Goal: Obtain resource: Download file/media

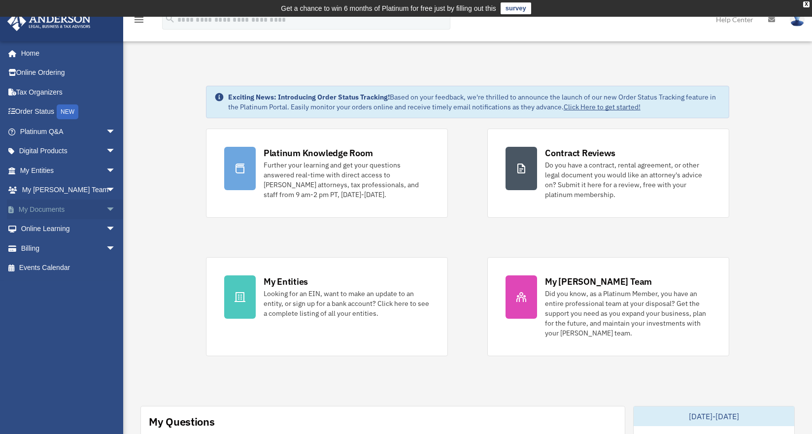
click at [92, 210] on link "My Documents arrow_drop_down" at bounding box center [69, 209] width 124 height 20
click at [106, 209] on span "arrow_drop_down" at bounding box center [116, 209] width 20 height 20
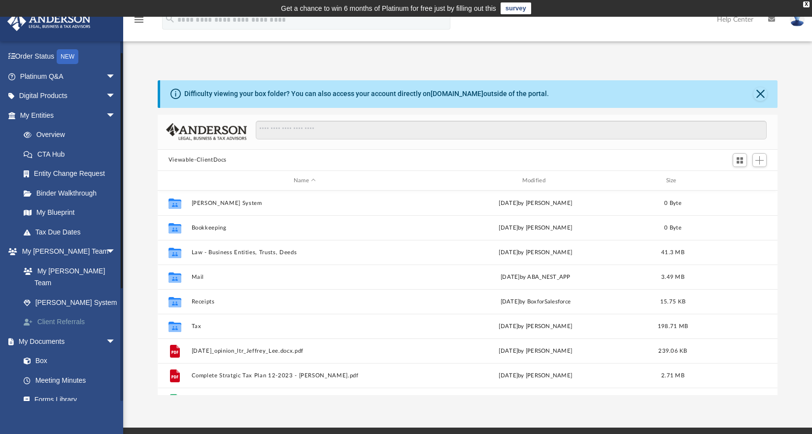
scroll to position [98, 0]
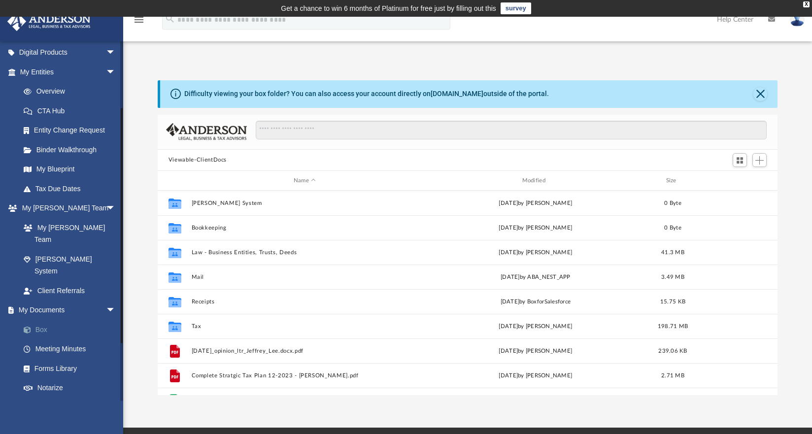
click at [39, 320] on link "Box" at bounding box center [72, 330] width 117 height 20
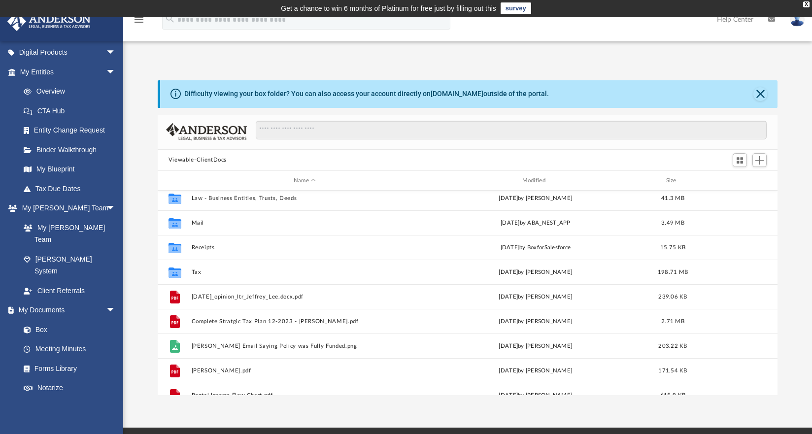
scroll to position [60, 0]
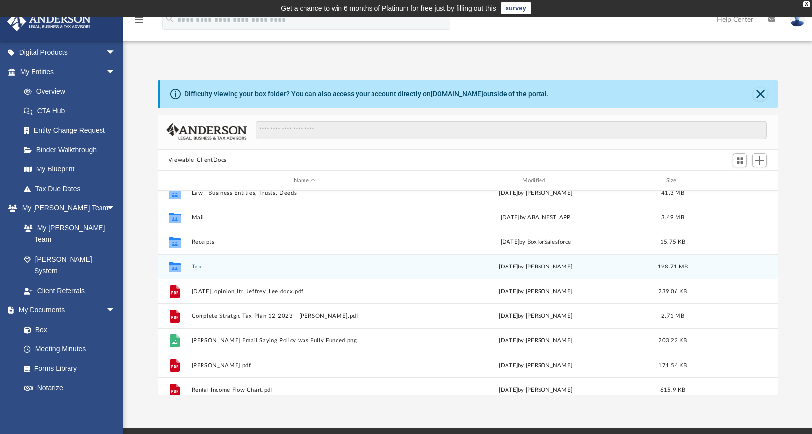
click at [195, 265] on button "Tax" at bounding box center [304, 266] width 227 height 6
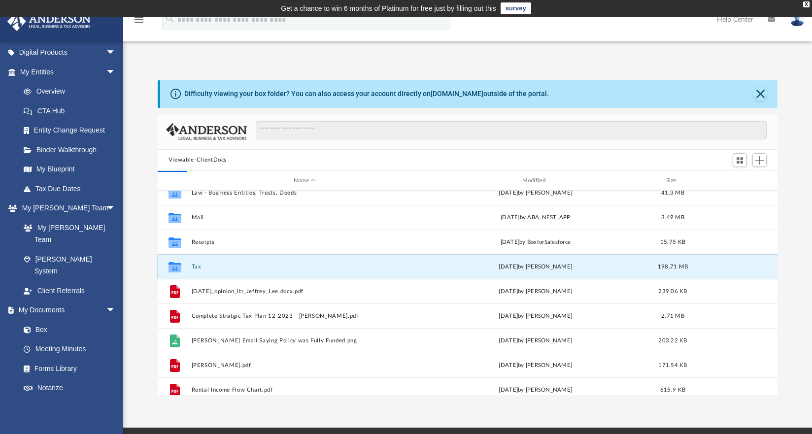
scroll to position [0, 0]
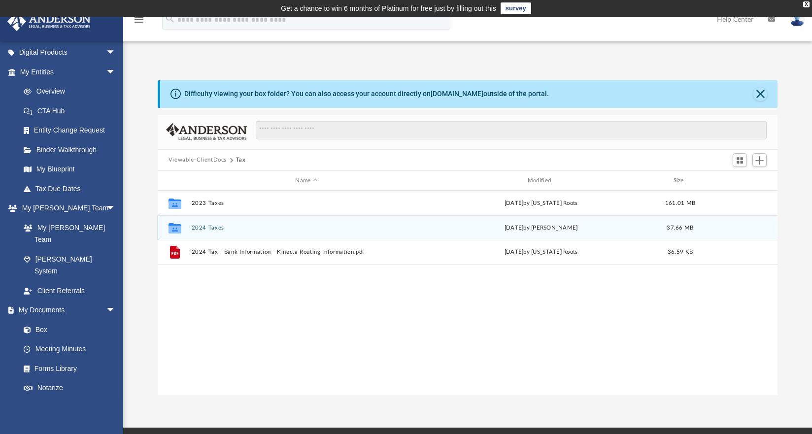
click at [205, 227] on button "2024 Taxes" at bounding box center [306, 228] width 230 height 6
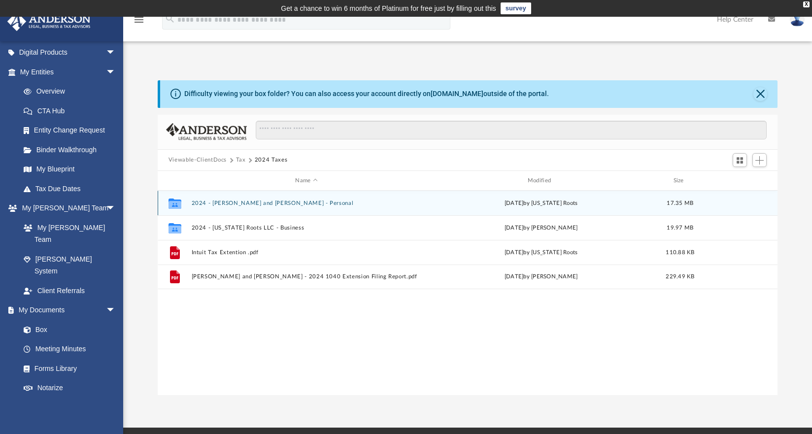
click at [235, 201] on button "2024 - [PERSON_NAME] and [PERSON_NAME] - Personal" at bounding box center [306, 203] width 230 height 6
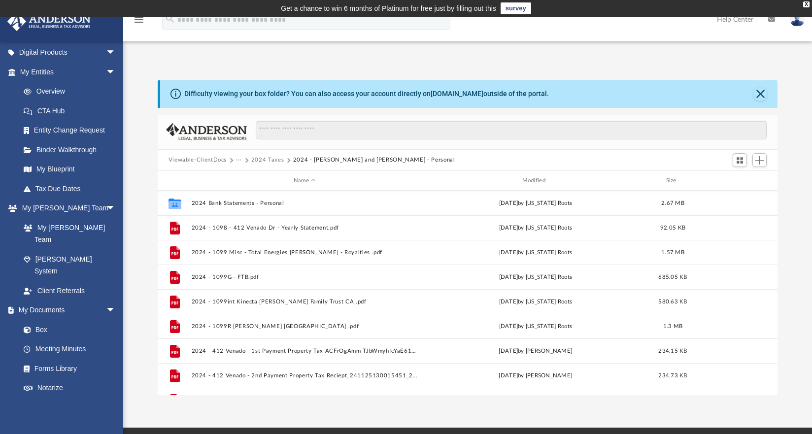
click at [284, 161] on button "2024 Taxes" at bounding box center [267, 160] width 33 height 9
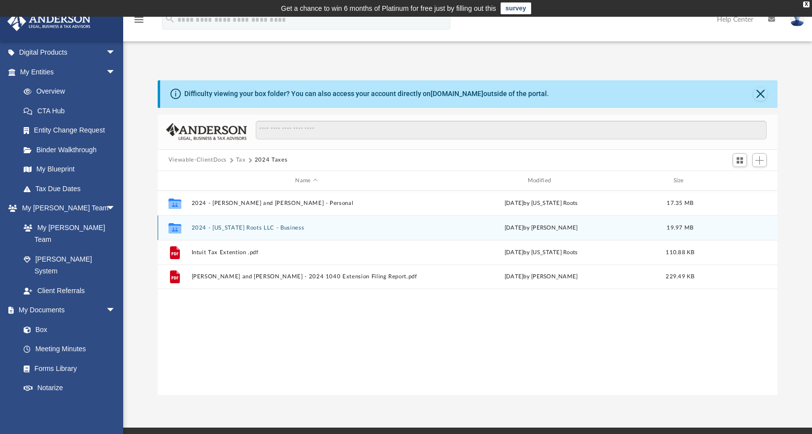
click at [254, 225] on button "2024 - [US_STATE] Roots LLC - Business" at bounding box center [306, 228] width 230 height 6
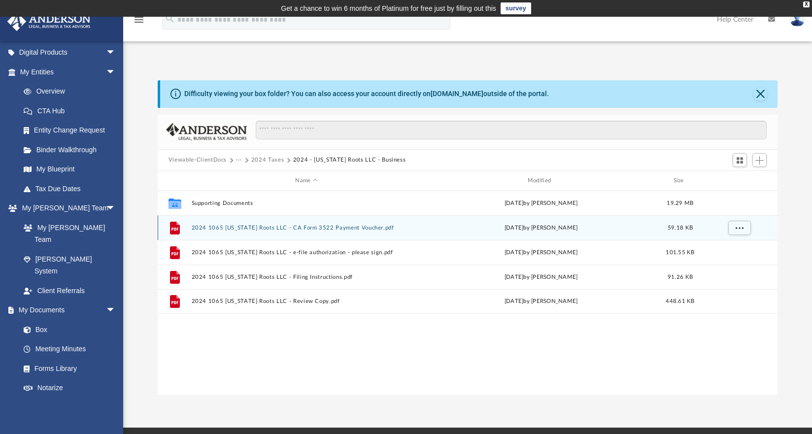
click at [231, 229] on button "2024 1065 [US_STATE] Roots LLC - CA Form 3522 Payment Voucher.pdf" at bounding box center [306, 228] width 230 height 6
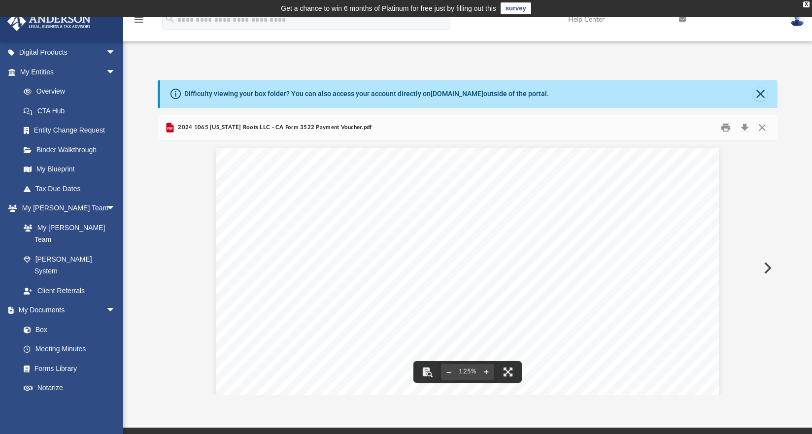
drag, startPoint x: 759, startPoint y: 129, endPoint x: 726, endPoint y: 209, distance: 86.6
click at [726, 209] on div "2024 1065 [US_STATE] Roots LLC - CA Form 3522 Payment Voucher.pdf 429921 [DATE]…" at bounding box center [467, 255] width 619 height 280
click at [768, 264] on button "Preview" at bounding box center [766, 268] width 22 height 28
click at [766, 270] on button "Preview" at bounding box center [766, 268] width 22 height 28
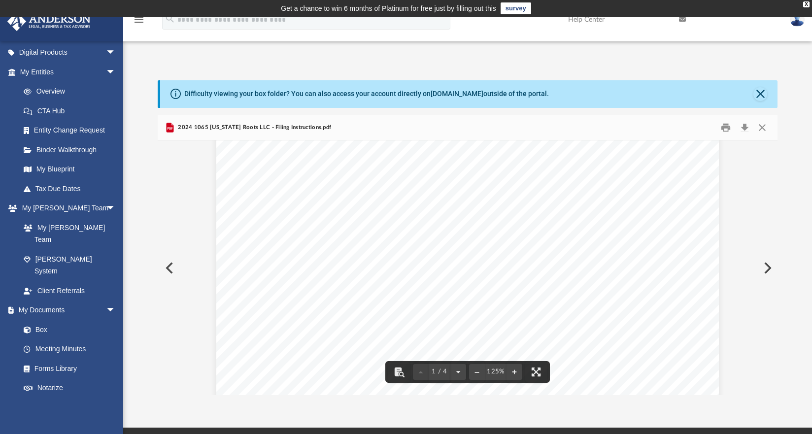
click at [763, 263] on button "Preview" at bounding box center [766, 268] width 22 height 28
click at [763, 127] on button "Close" at bounding box center [762, 127] width 18 height 15
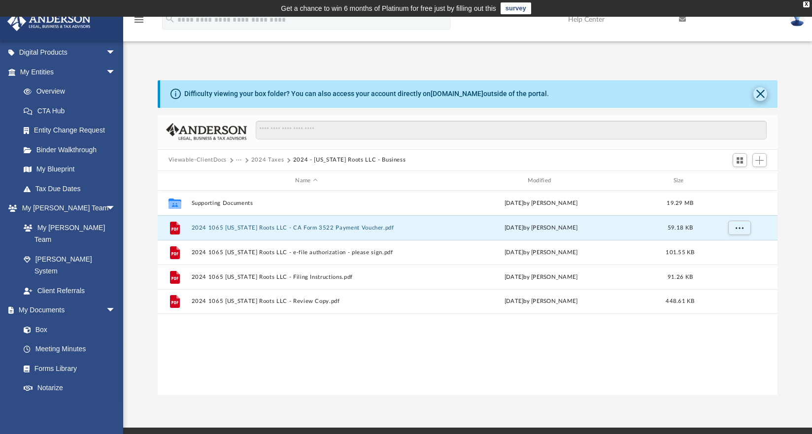
click at [761, 100] on button "Close" at bounding box center [760, 94] width 14 height 14
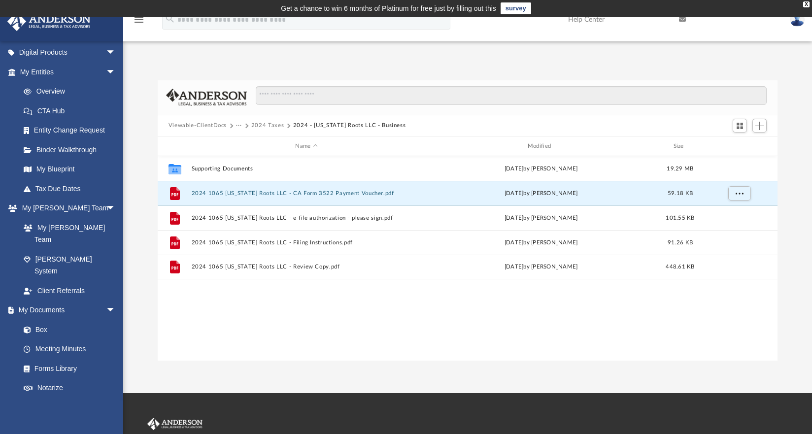
click at [242, 125] on button "···" at bounding box center [239, 125] width 6 height 9
click at [238, 126] on button "···" at bounding box center [239, 125] width 6 height 9
click at [211, 127] on button "Viewable-ClientDocs" at bounding box center [197, 125] width 58 height 9
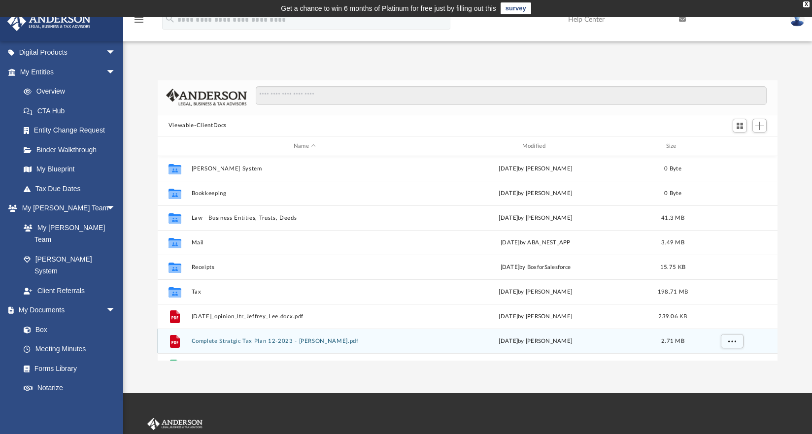
click at [254, 340] on button "Complete Stratgic Tax Plan 12-2023 - [PERSON_NAME].pdf" at bounding box center [304, 341] width 227 height 6
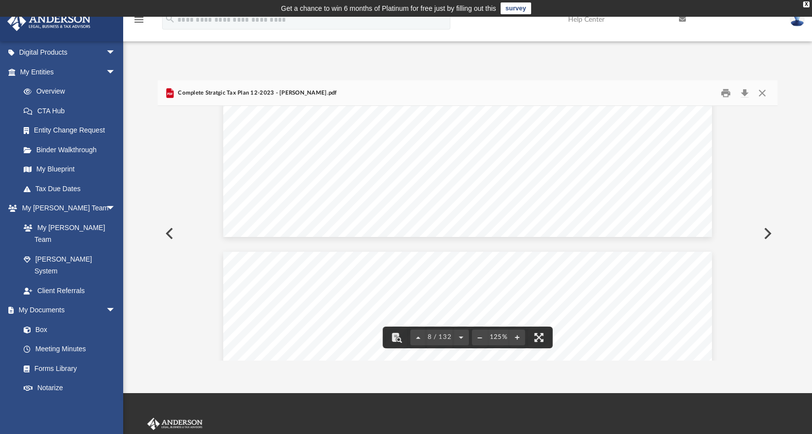
scroll to position [5483, 0]
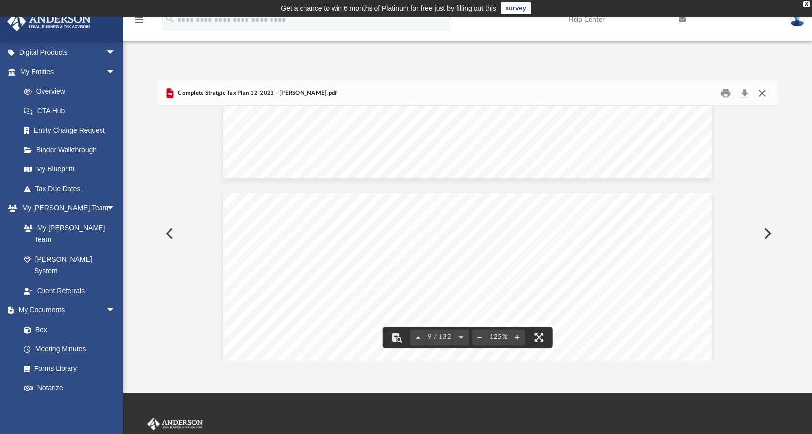
click at [763, 91] on button "Close" at bounding box center [762, 92] width 18 height 15
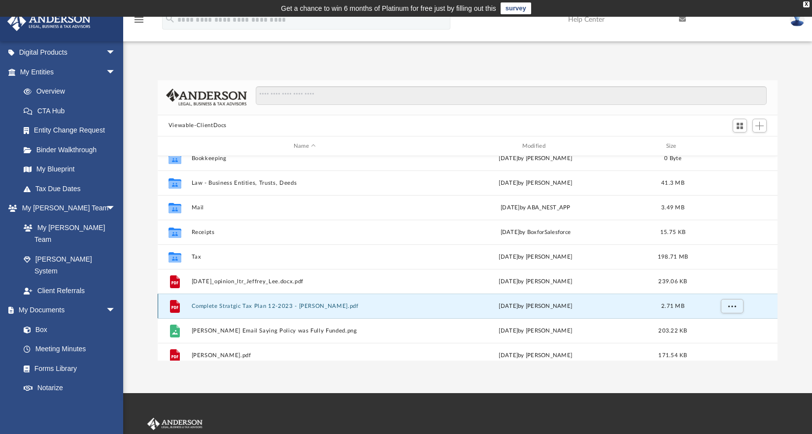
scroll to position [0, 0]
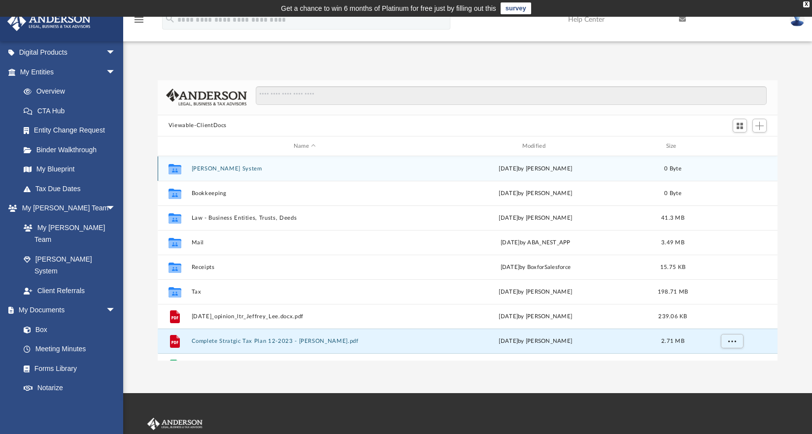
click at [215, 166] on button "[PERSON_NAME] System" at bounding box center [304, 168] width 227 height 6
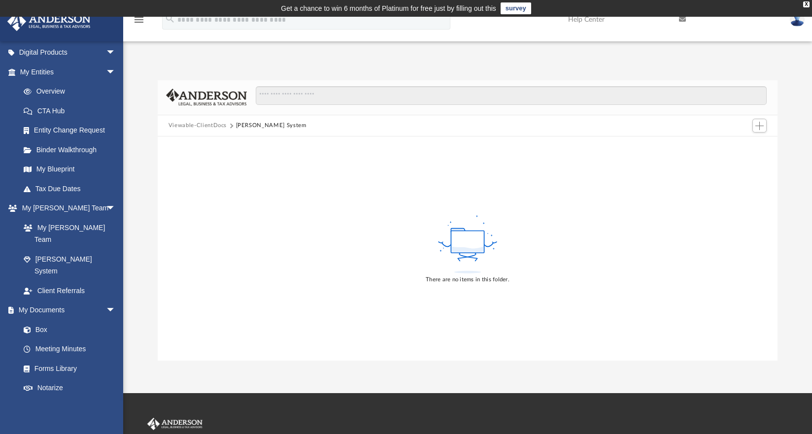
click at [191, 129] on button "Viewable-ClientDocs" at bounding box center [197, 125] width 58 height 9
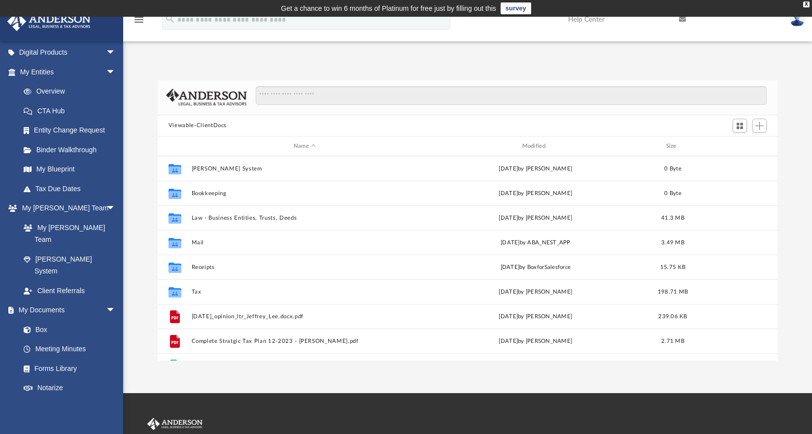
scroll to position [217, 612]
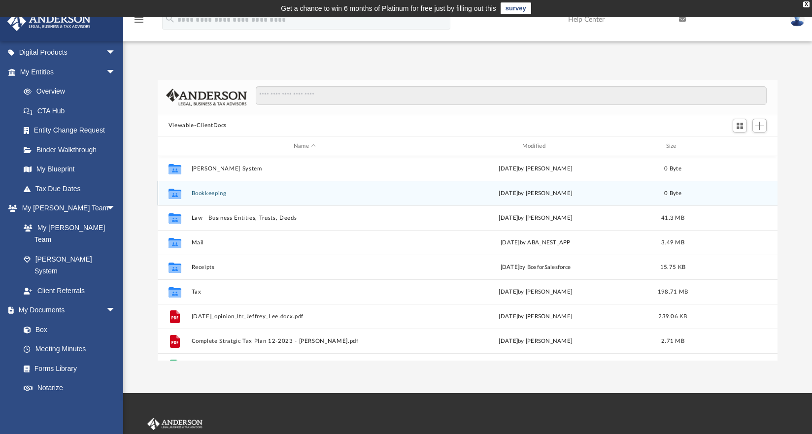
click at [216, 193] on button "Bookkeeping" at bounding box center [304, 193] width 227 height 6
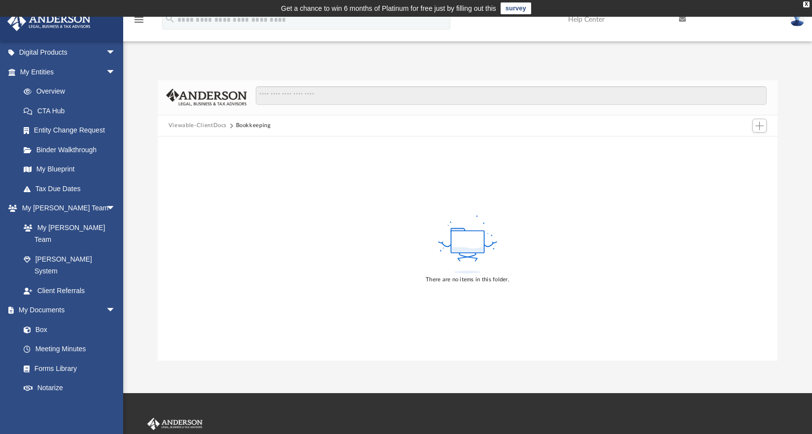
click at [207, 127] on button "Viewable-ClientDocs" at bounding box center [197, 125] width 58 height 9
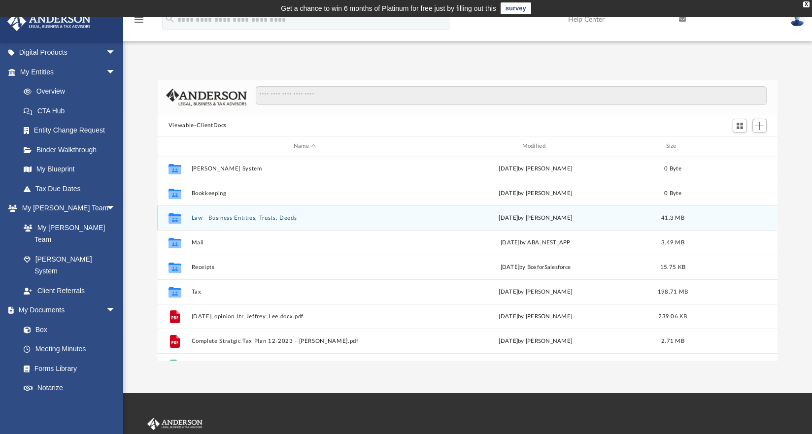
click at [198, 215] on button "Law - Business Entities, Trusts, Deeds" at bounding box center [304, 218] width 227 height 6
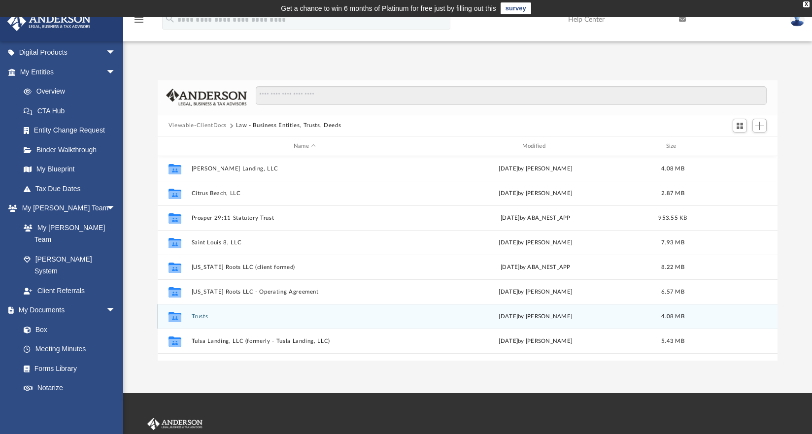
click at [201, 317] on button "Trusts" at bounding box center [304, 316] width 227 height 6
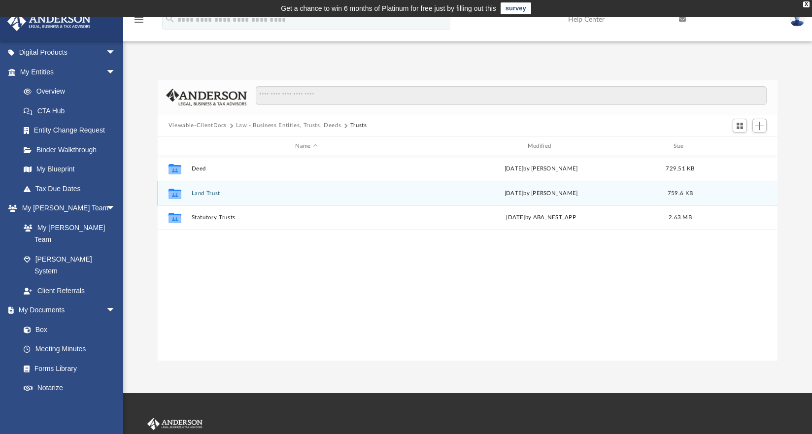
click at [201, 195] on button "Land Trust" at bounding box center [306, 193] width 230 height 6
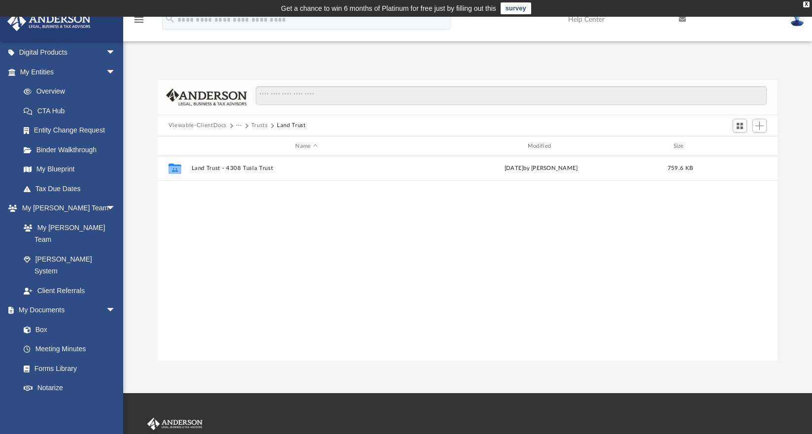
click at [267, 127] on button "Trusts" at bounding box center [259, 125] width 17 height 9
click at [214, 128] on button "Viewable-ClientDocs" at bounding box center [197, 125] width 58 height 9
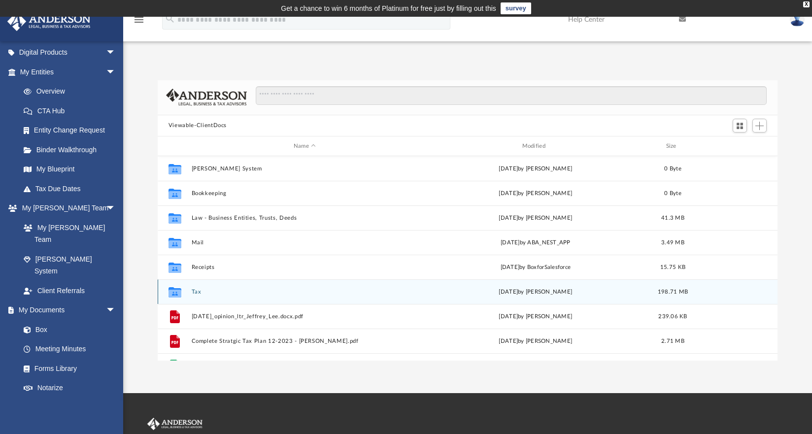
click at [183, 292] on icon "Collaborated Folder" at bounding box center [175, 292] width 16 height 16
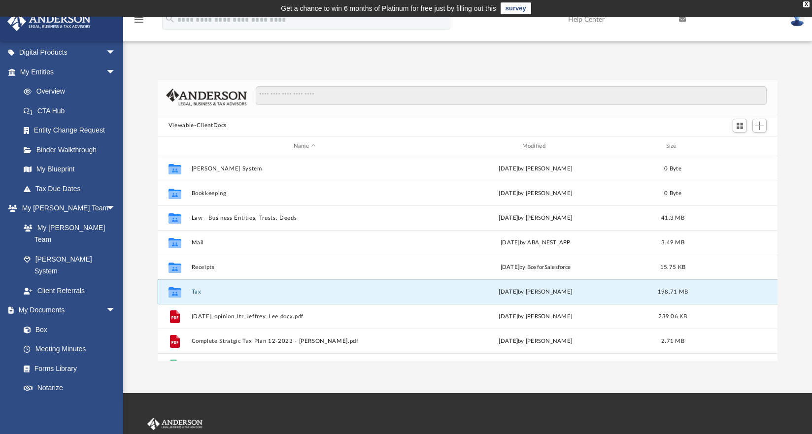
click at [196, 291] on button "Tax" at bounding box center [304, 292] width 227 height 6
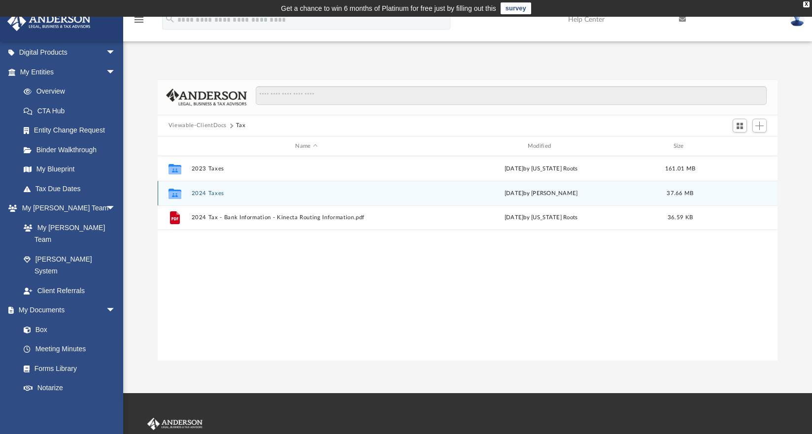
click at [198, 192] on button "2024 Taxes" at bounding box center [306, 193] width 230 height 6
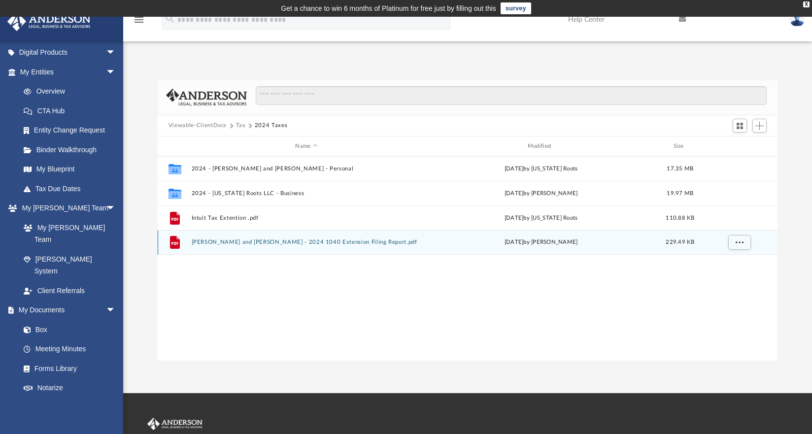
click at [195, 243] on button "[PERSON_NAME] and [PERSON_NAME] - 2024 1040 Extension Filing Report.pdf" at bounding box center [306, 242] width 230 height 6
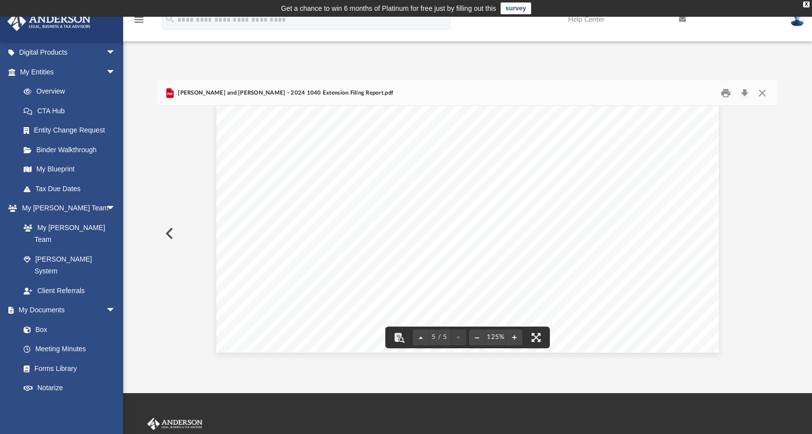
scroll to position [135, 0]
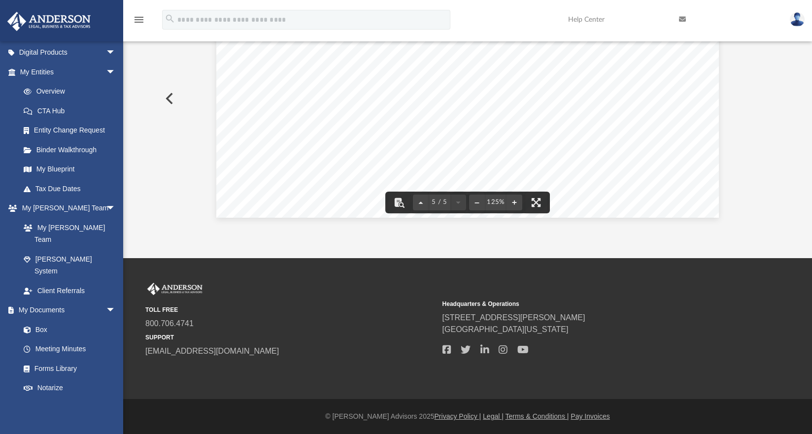
click at [176, 98] on button "Preview" at bounding box center [169, 99] width 22 height 28
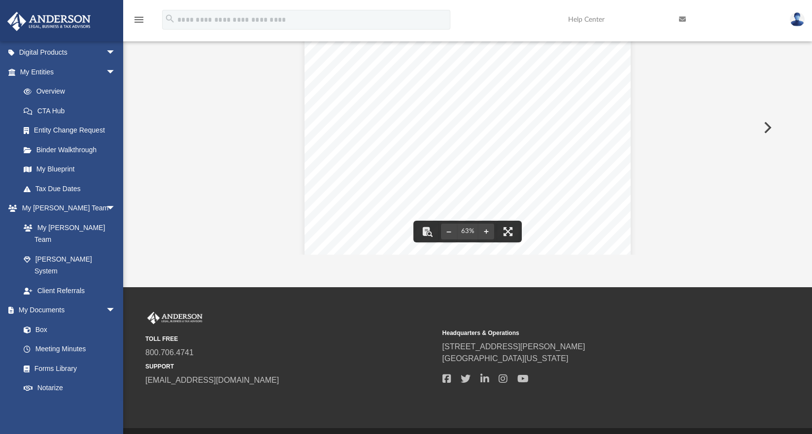
scroll to position [0, 0]
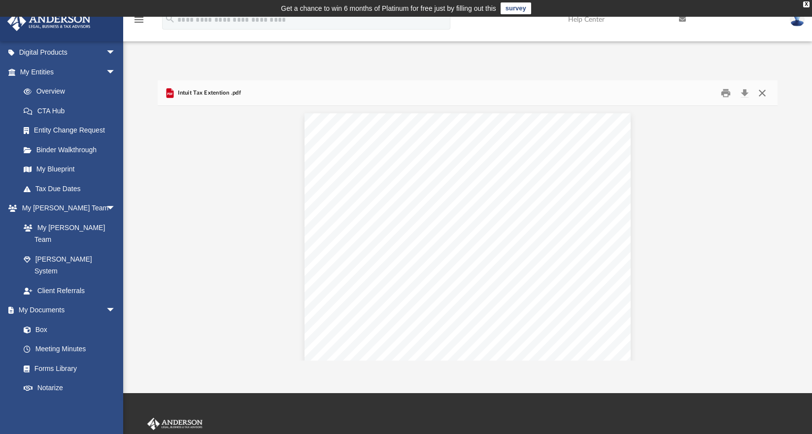
click at [758, 92] on button "Close" at bounding box center [762, 92] width 18 height 15
